Goal: Task Accomplishment & Management: Manage account settings

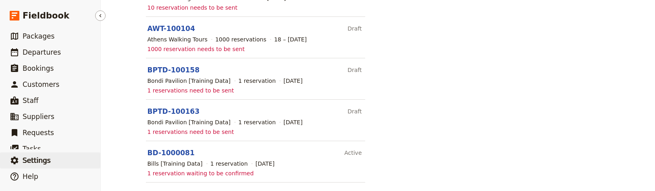
scroll to position [799, 0]
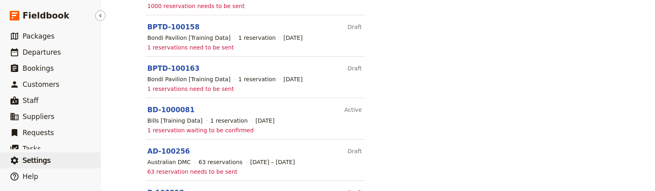
click at [58, 160] on button "​ Settings" at bounding box center [50, 161] width 100 height 16
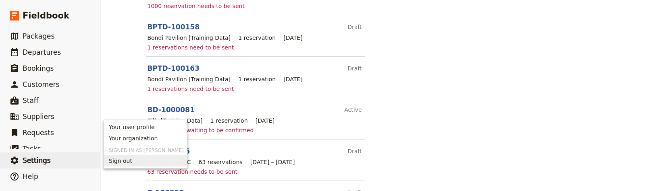
click at [123, 160] on span "Sign out" at bounding box center [120, 161] width 23 height 8
